Goal: Check status: Check status

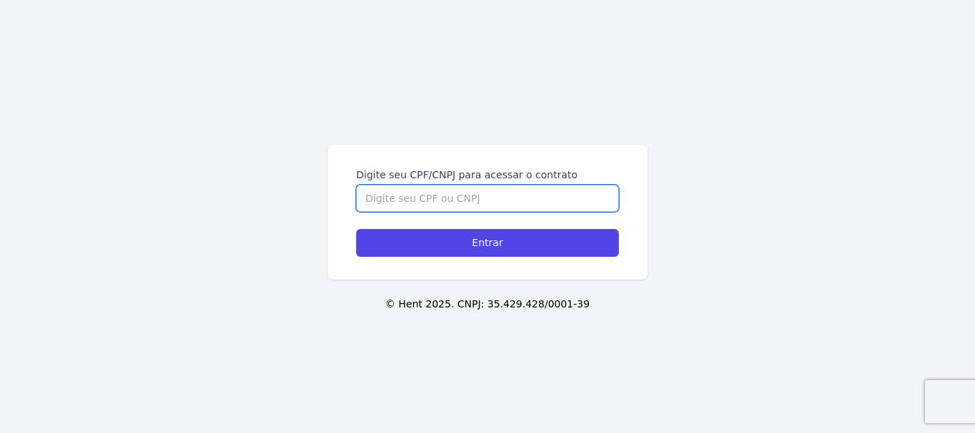
click at [422, 199] on input "Digite seu CPF/CNPJ para acessar o contrato" at bounding box center [487, 198] width 263 height 27
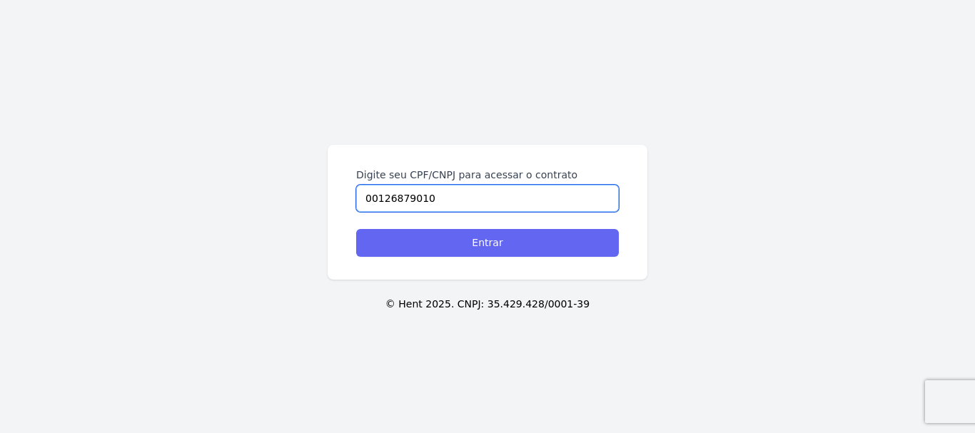
type input "00126879010"
click at [445, 234] on input "Entrar" at bounding box center [487, 243] width 263 height 28
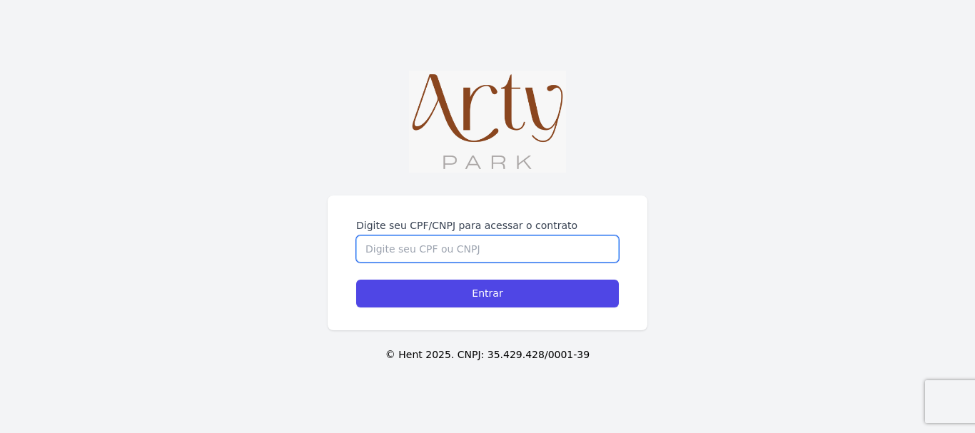
click at [526, 245] on input "Digite seu CPF/CNPJ para acessar o contrato" at bounding box center [487, 248] width 263 height 27
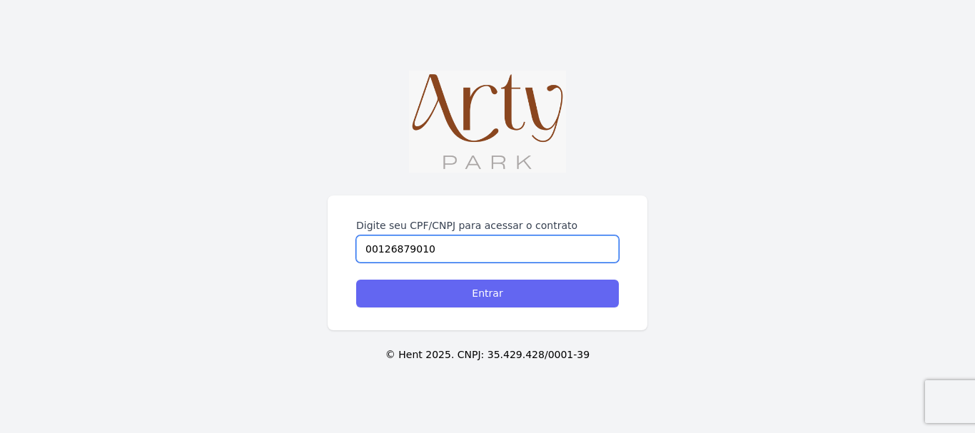
type input "00126879010"
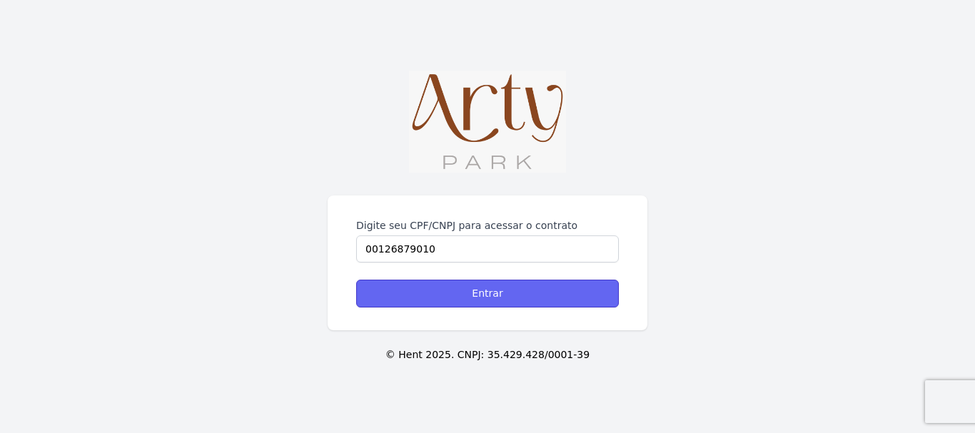
click at [533, 297] on input "Entrar" at bounding box center [487, 294] width 263 height 28
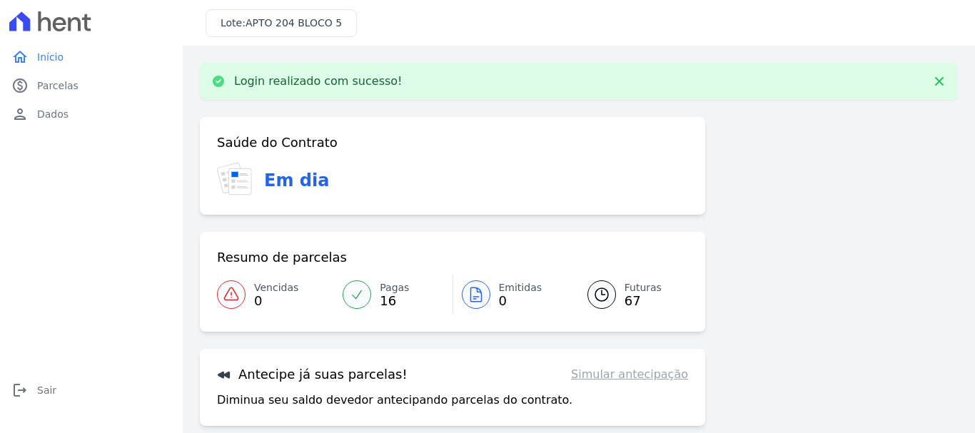
click at [385, 295] on span "16" at bounding box center [394, 300] width 29 height 11
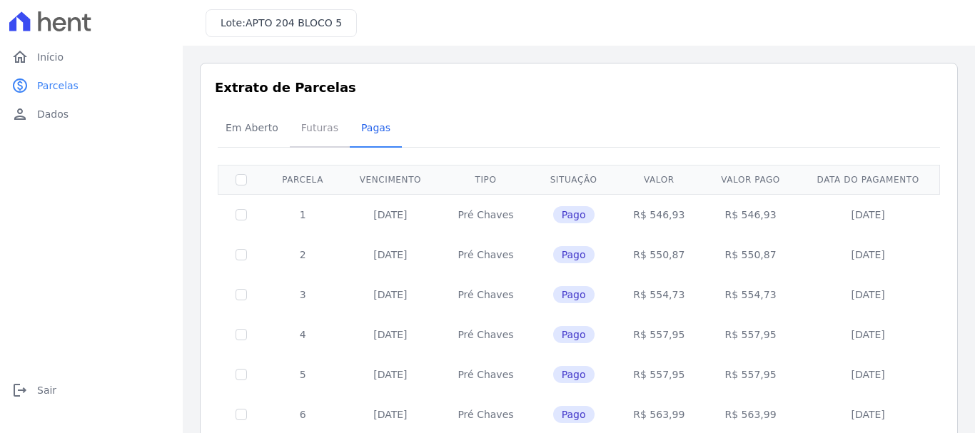
click at [304, 129] on span "Futuras" at bounding box center [320, 127] width 54 height 29
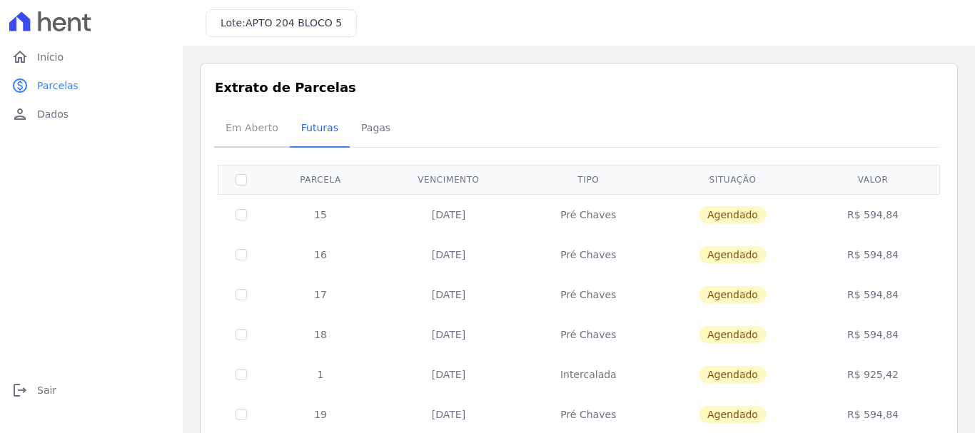
click at [264, 129] on span "Em Aberto" at bounding box center [252, 127] width 70 height 29
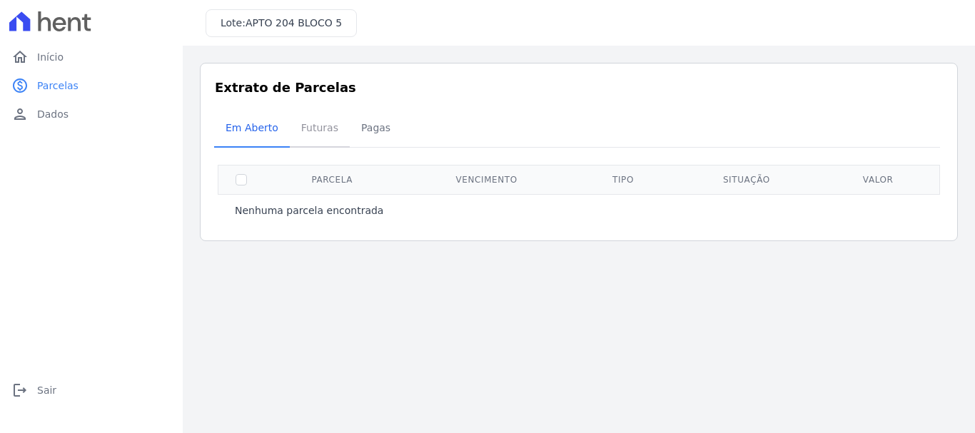
click at [305, 131] on span "Futuras" at bounding box center [320, 127] width 54 height 29
